Goal: Task Accomplishment & Management: Use online tool/utility

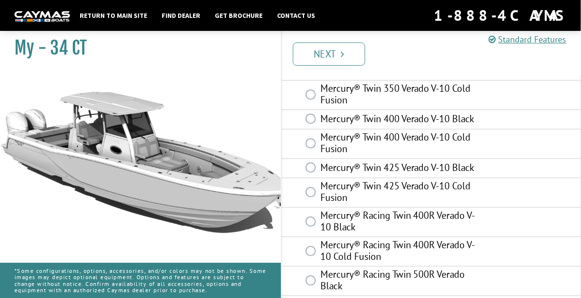
scroll to position [102, 0]
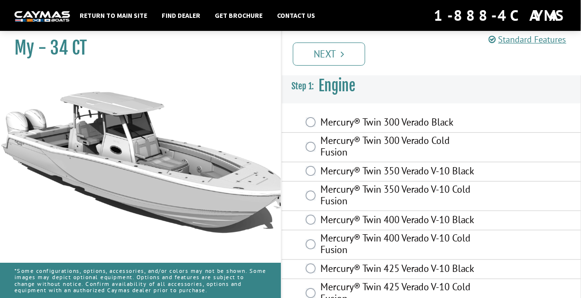
click at [29, 143] on img at bounding box center [144, 215] width 289 height 289
